Goal: Go to known website: Access a specific website the user already knows

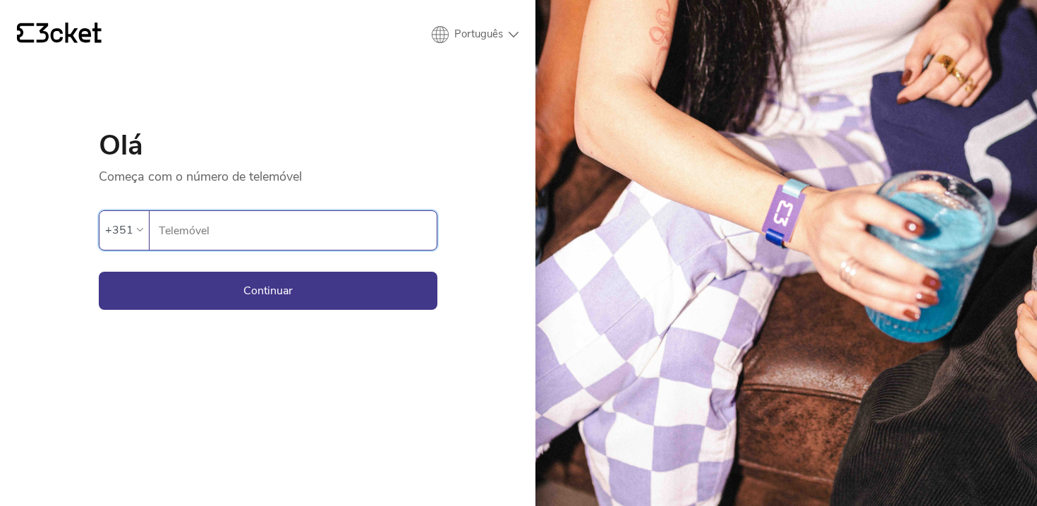
click at [287, 237] on input "Telemóvel" at bounding box center [297, 230] width 279 height 39
type input "916931973"
click at [278, 310] on div "{' '} Português English Português Español Olá Começa com o número de telemóvel …" at bounding box center [267, 253] width 535 height 506
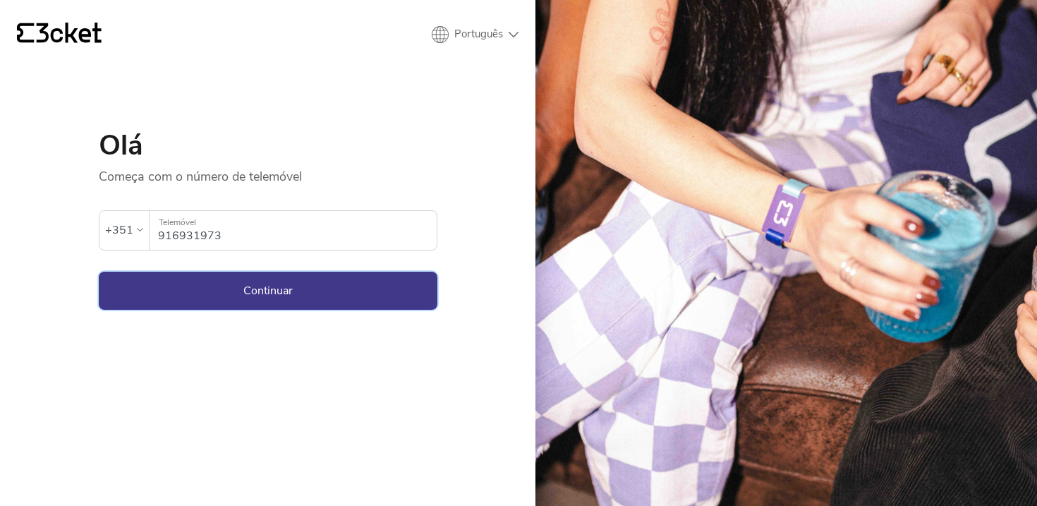
click at [269, 297] on button "Continuar" at bounding box center [268, 291] width 339 height 38
click at [253, 312] on div "{' '} Português English Português Español Olá Começa com o número de telemóvel …" at bounding box center [267, 253] width 535 height 506
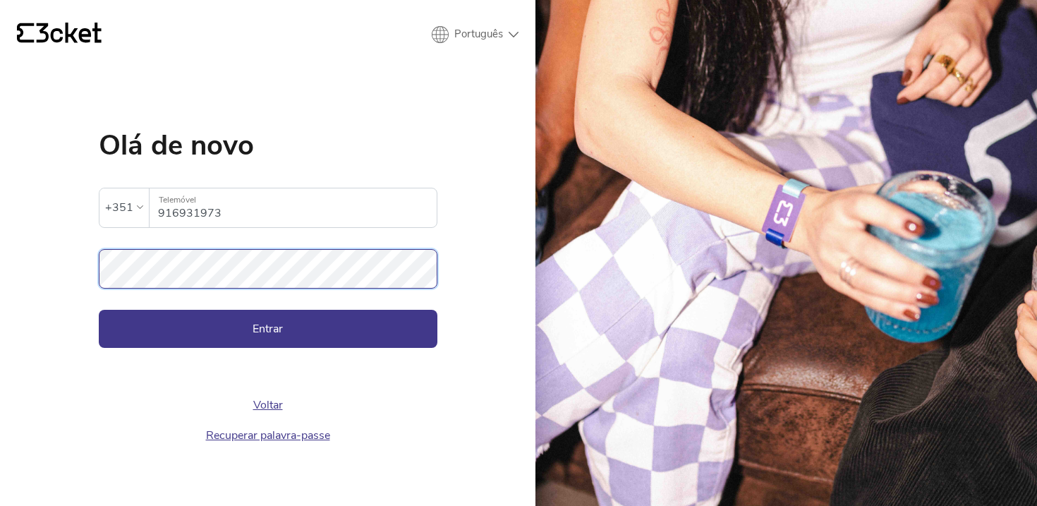
click at [99, 310] on button "Entrar" at bounding box center [268, 329] width 339 height 38
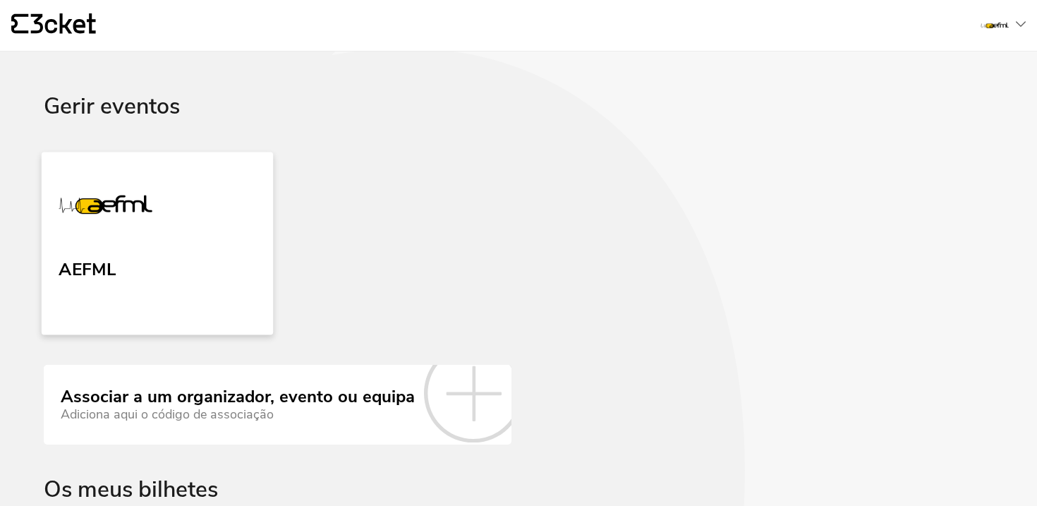
click at [164, 286] on link "AEFML" at bounding box center [157, 243] width 231 height 183
